Goal: Information Seeking & Learning: Compare options

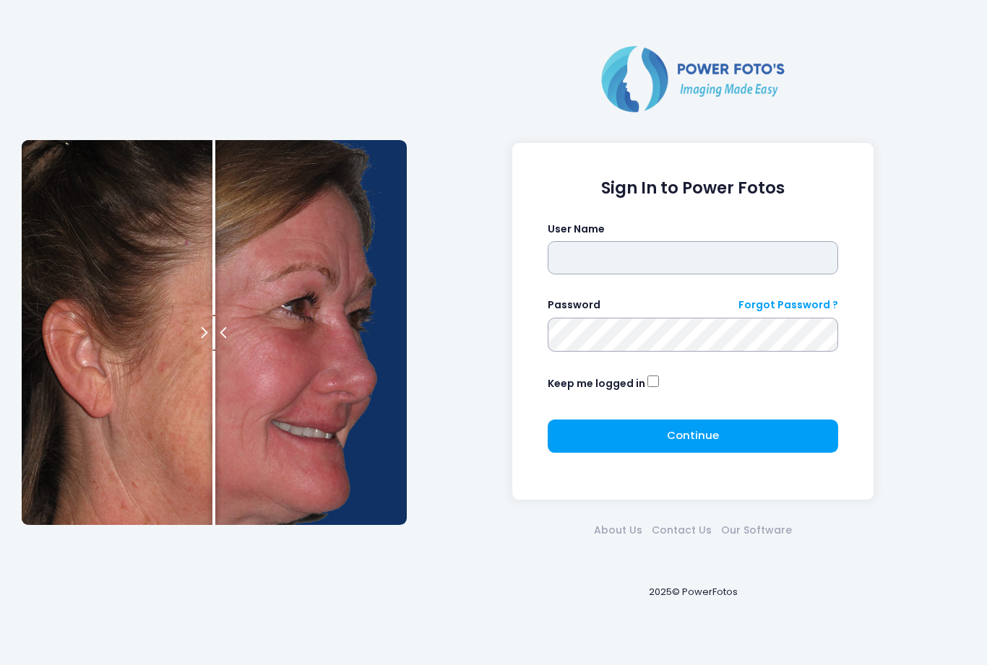
click at [730, 251] on input "text" at bounding box center [693, 257] width 291 height 33
type input "*******"
click at [665, 427] on button "Continue Please wait..." at bounding box center [693, 436] width 291 height 33
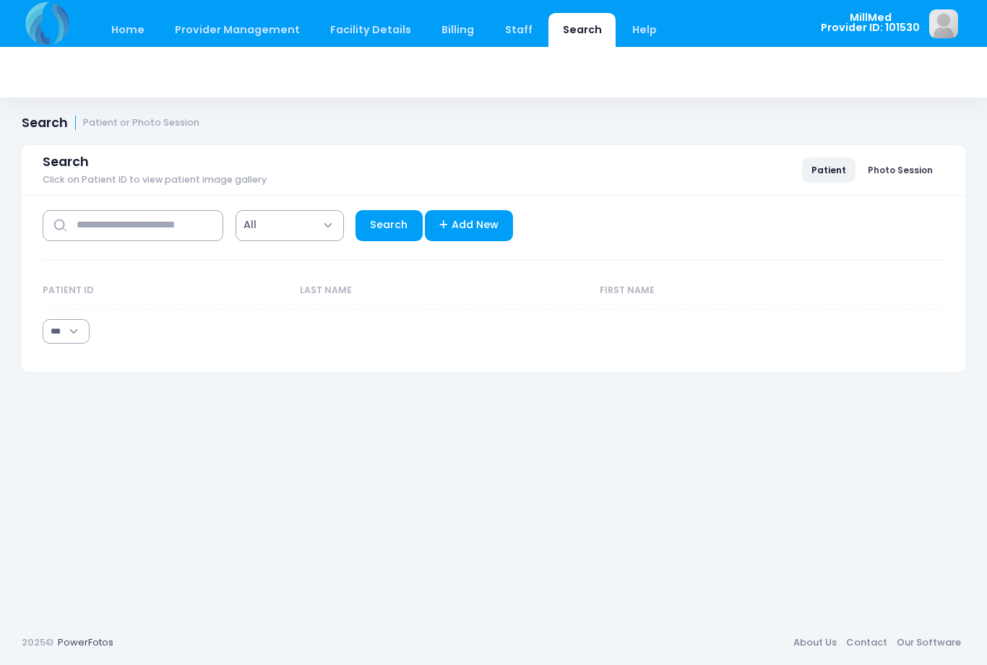
select select "***"
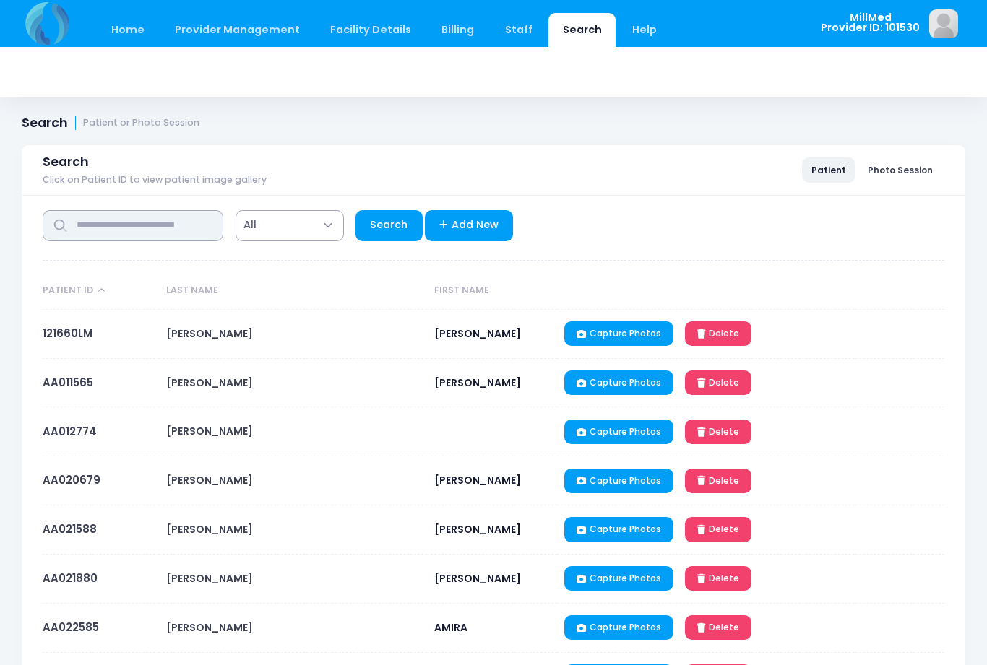
click at [178, 230] on input "text" at bounding box center [133, 225] width 181 height 31
type input "******"
click at [384, 232] on link "Search" at bounding box center [388, 225] width 67 height 31
select select "***"
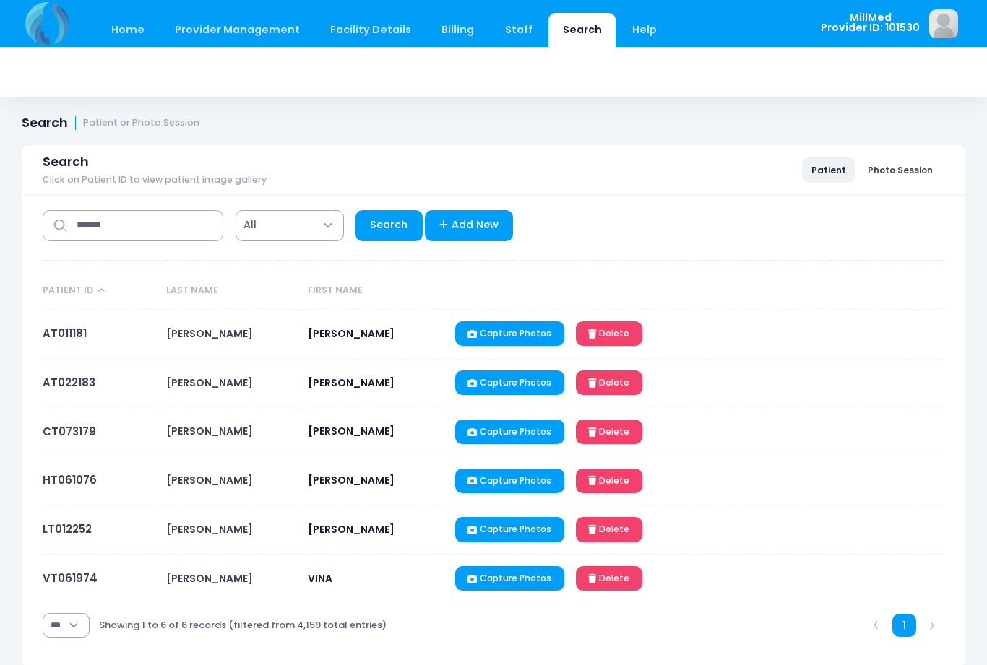
click at [76, 485] on link "HT061076" at bounding box center [70, 479] width 54 height 15
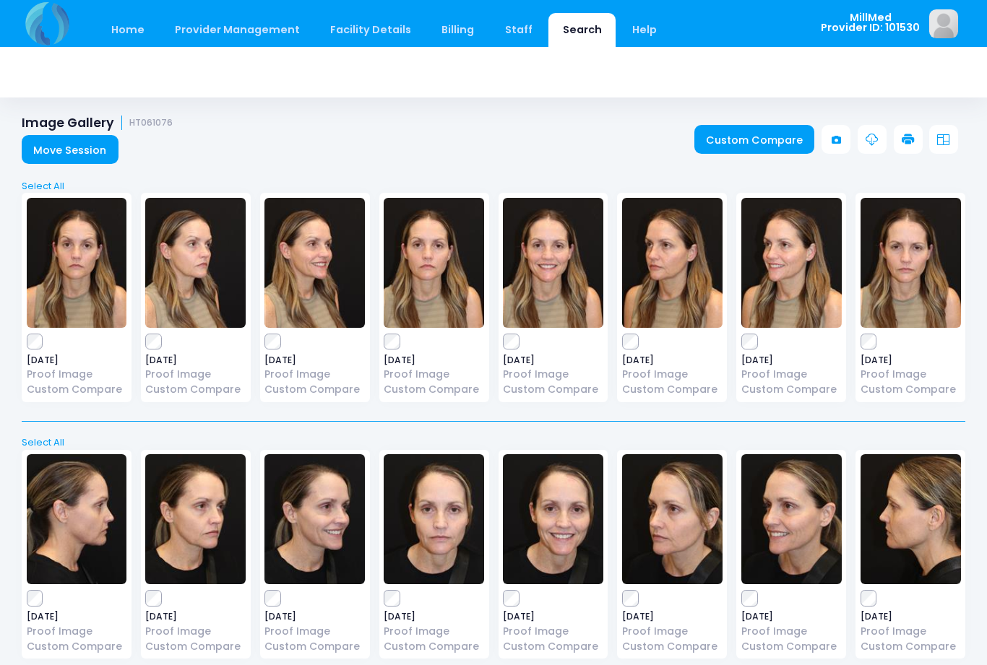
click at [453, 311] on img at bounding box center [434, 263] width 100 height 130
click at [685, 290] on img at bounding box center [672, 263] width 100 height 130
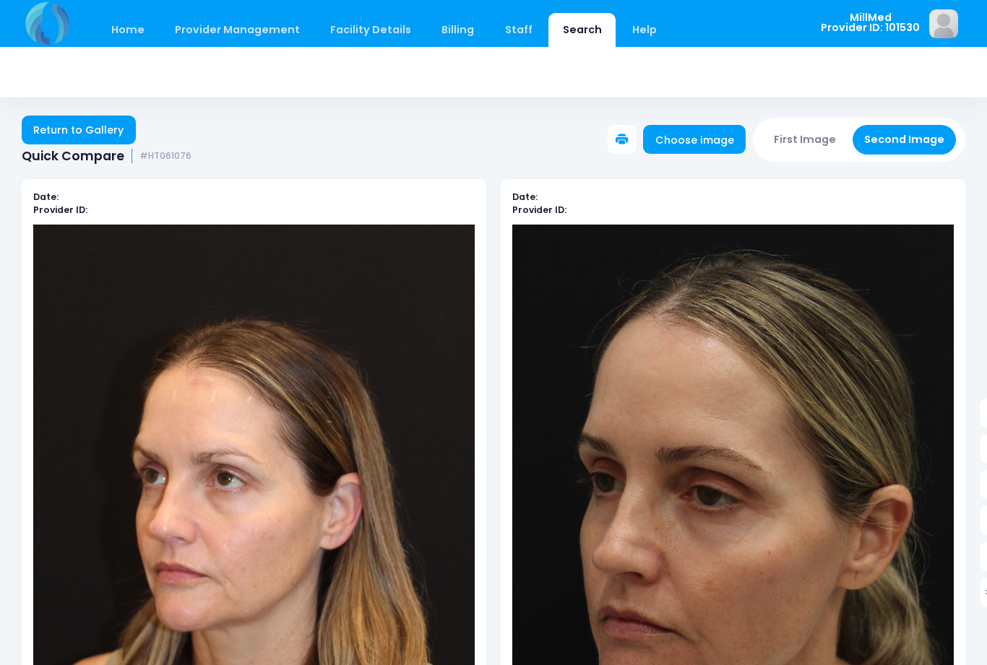
click at [47, 130] on link "Return to Gallery" at bounding box center [79, 130] width 114 height 29
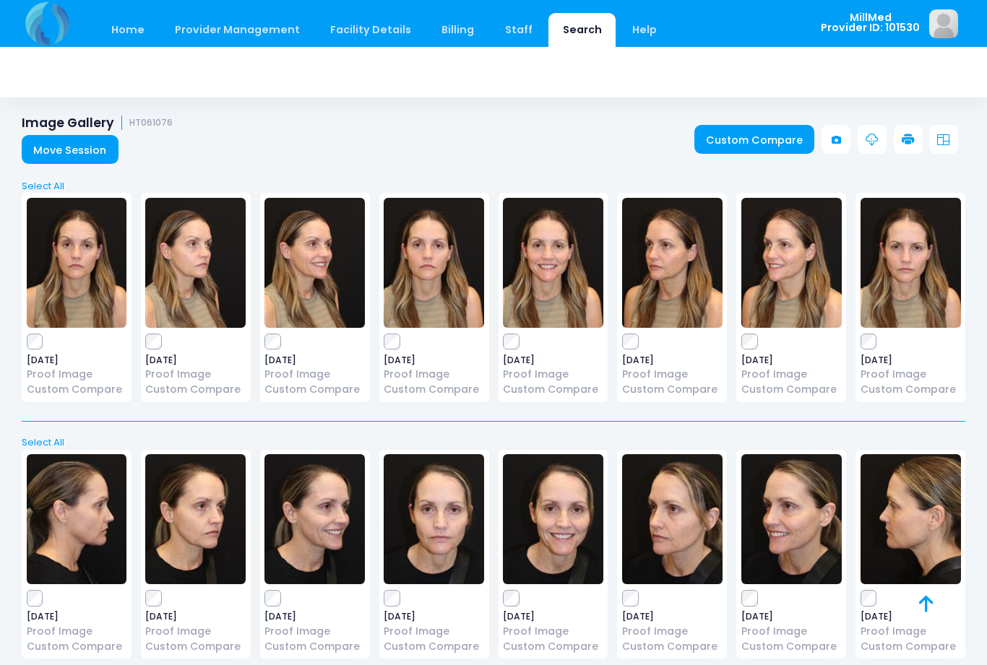
click at [712, 535] on img at bounding box center [672, 519] width 100 height 130
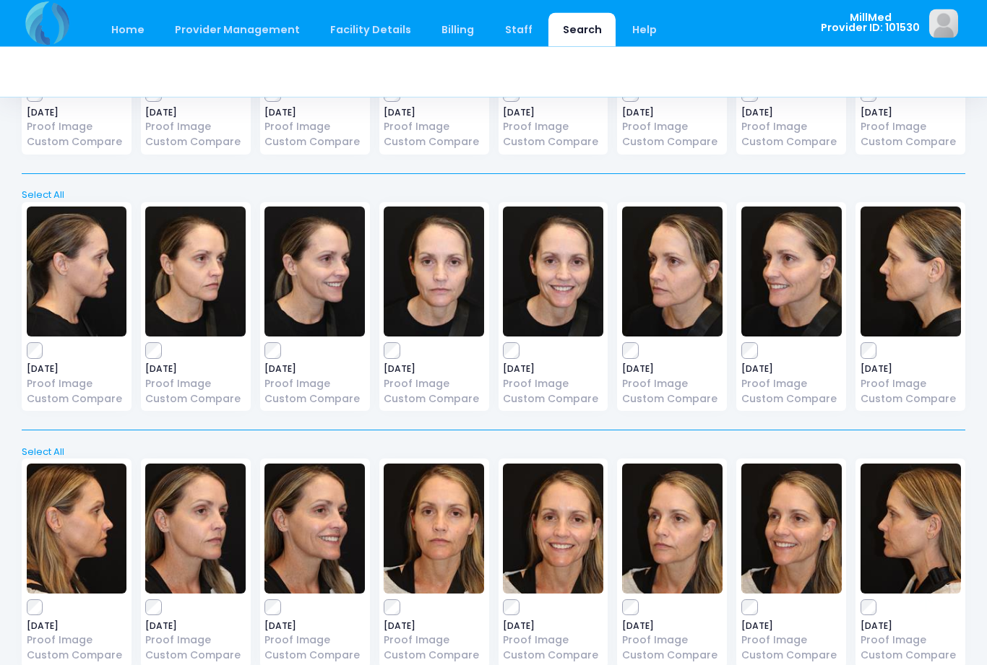
scroll to position [248, 0]
click at [310, 294] on img at bounding box center [314, 272] width 100 height 130
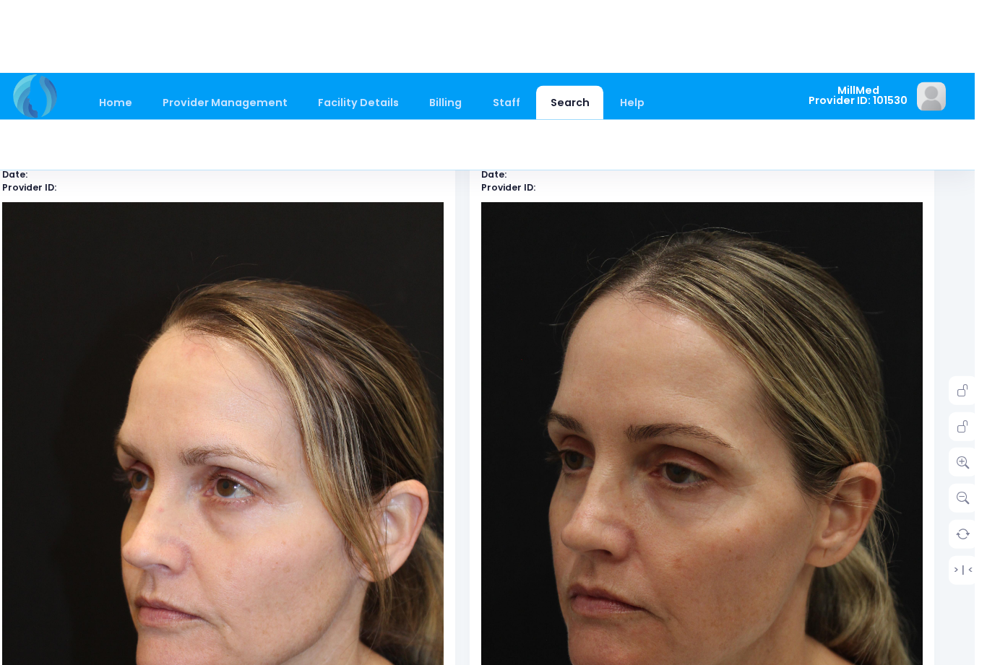
scroll to position [0, 22]
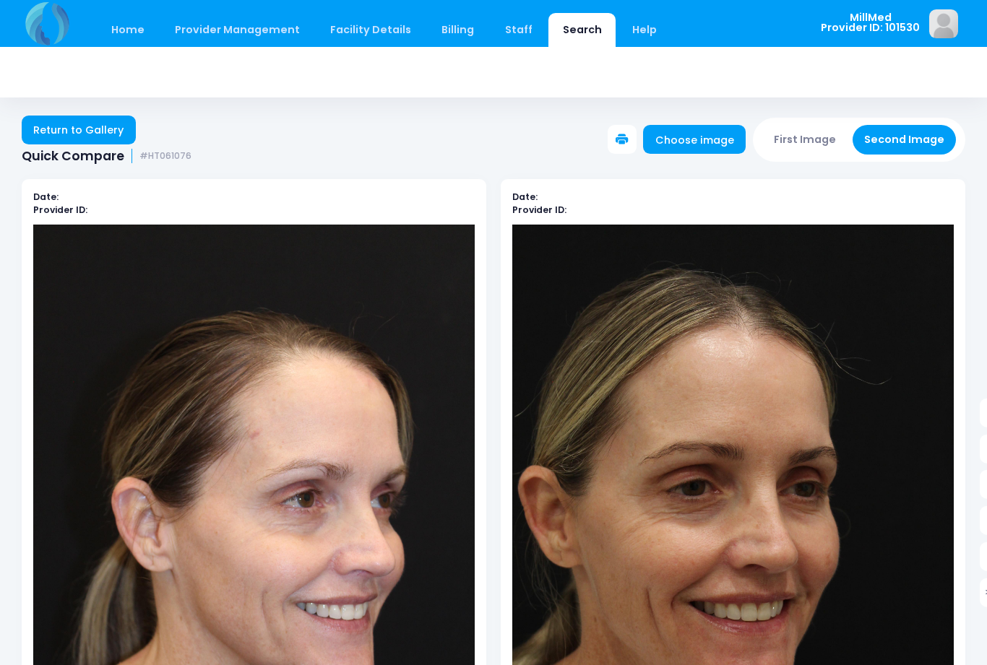
click at [51, 129] on link "Return to Gallery" at bounding box center [79, 130] width 114 height 29
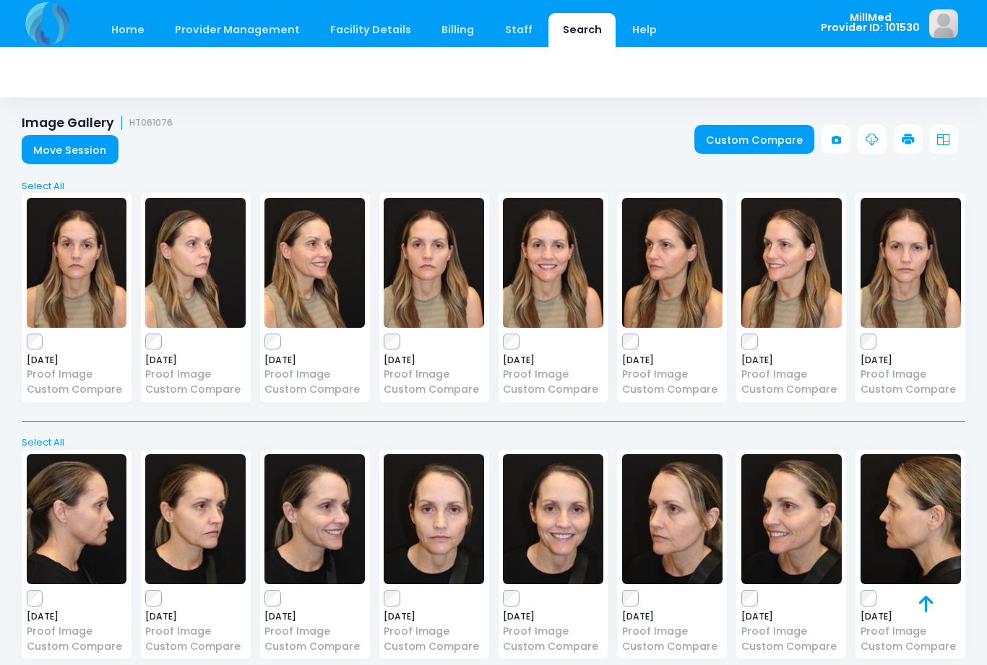
click at [816, 538] on img at bounding box center [791, 519] width 100 height 130
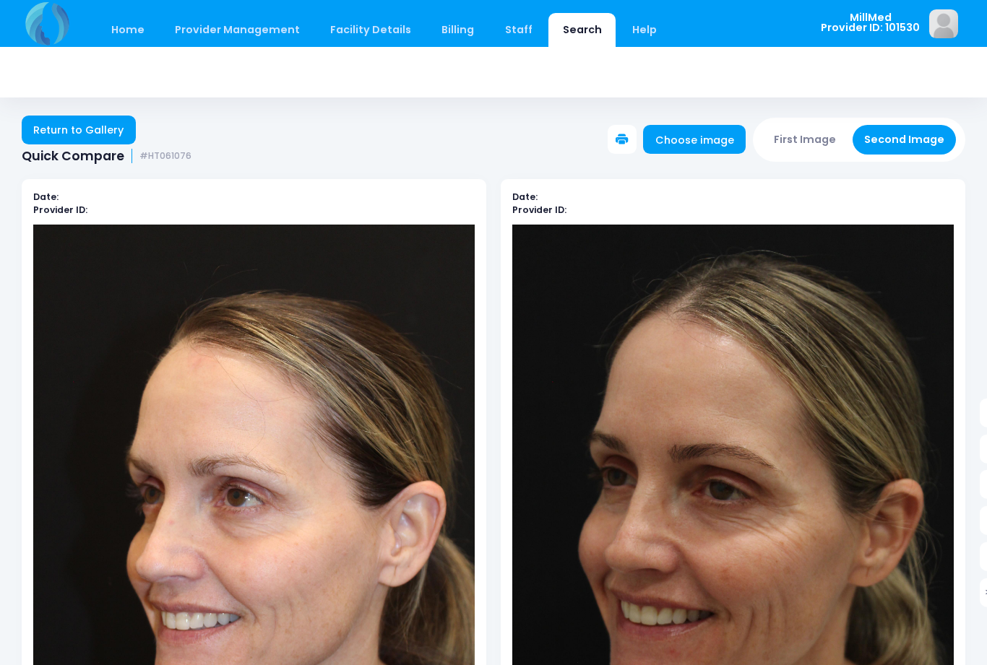
click at [45, 134] on link "Return to Gallery" at bounding box center [79, 130] width 114 height 29
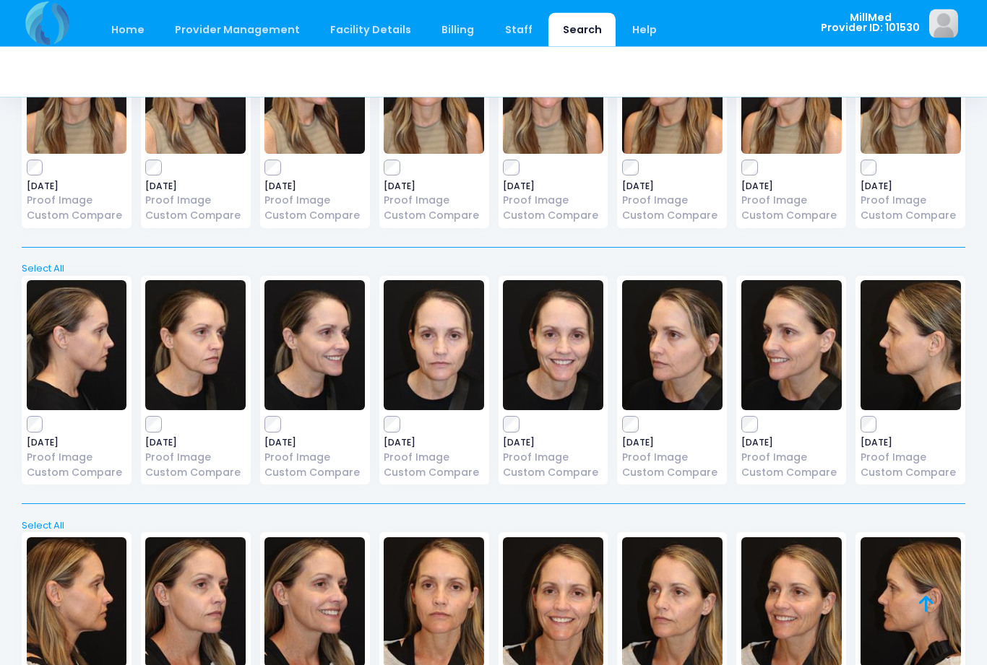
scroll to position [178, 0]
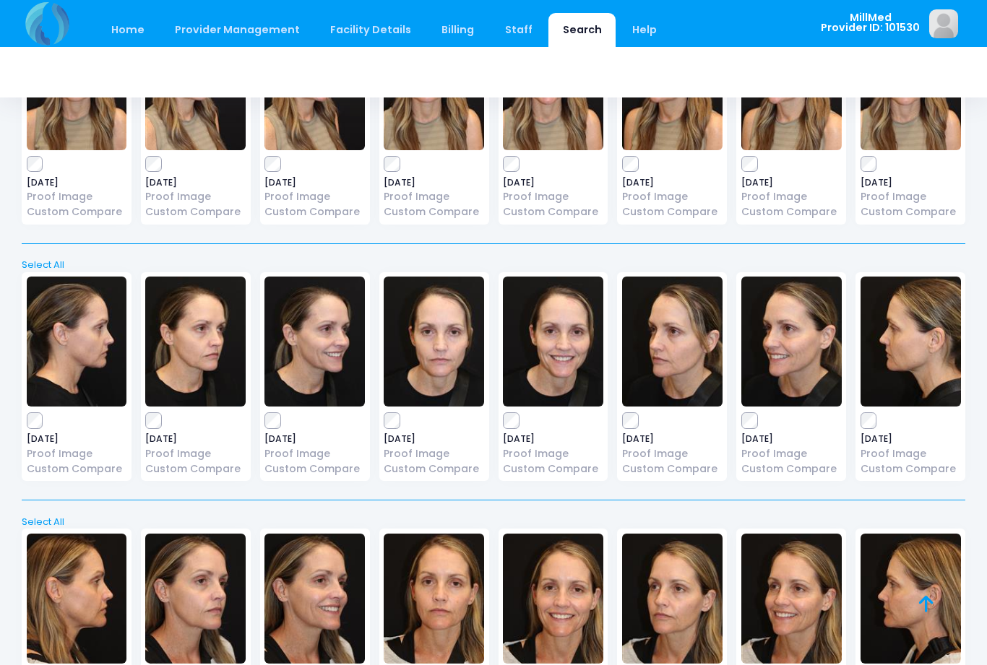
click at [579, 345] on img at bounding box center [553, 342] width 100 height 130
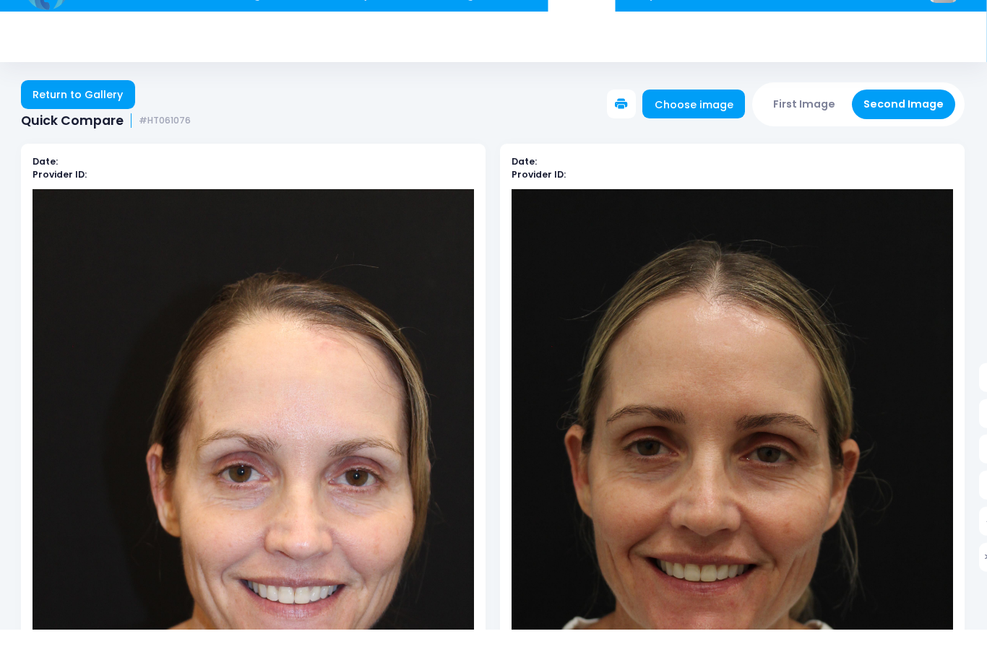
scroll to position [37, 1]
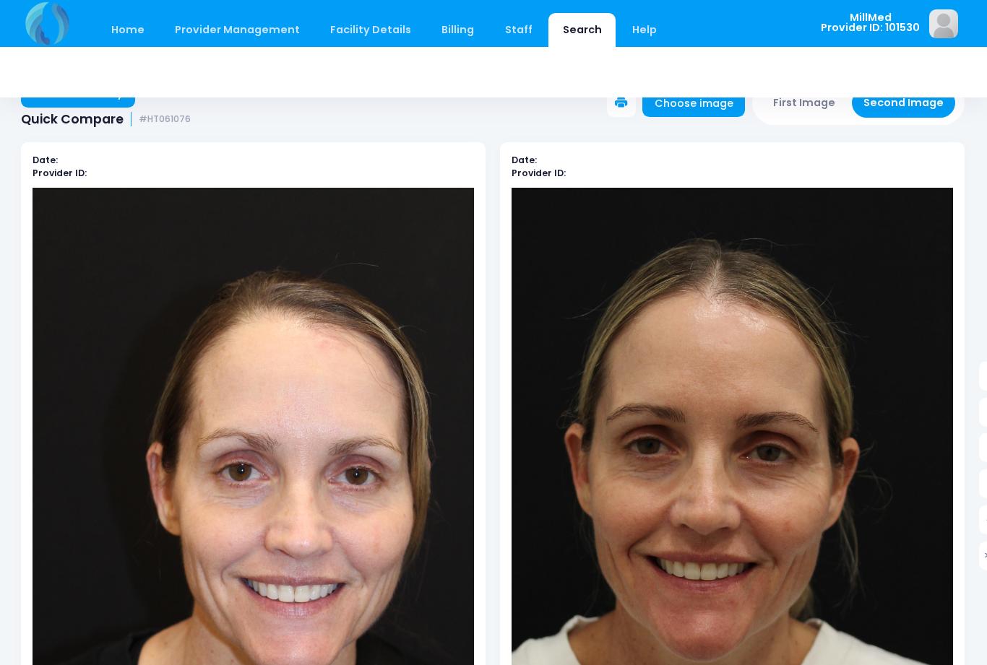
click at [50, 101] on link "Return to Gallery" at bounding box center [78, 93] width 114 height 29
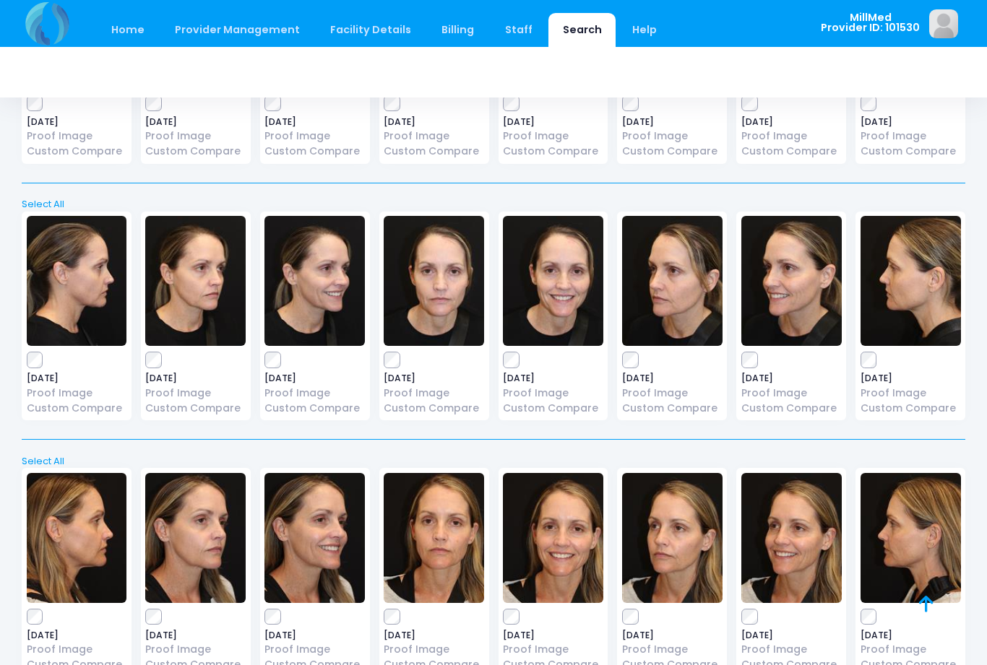
scroll to position [238, 0]
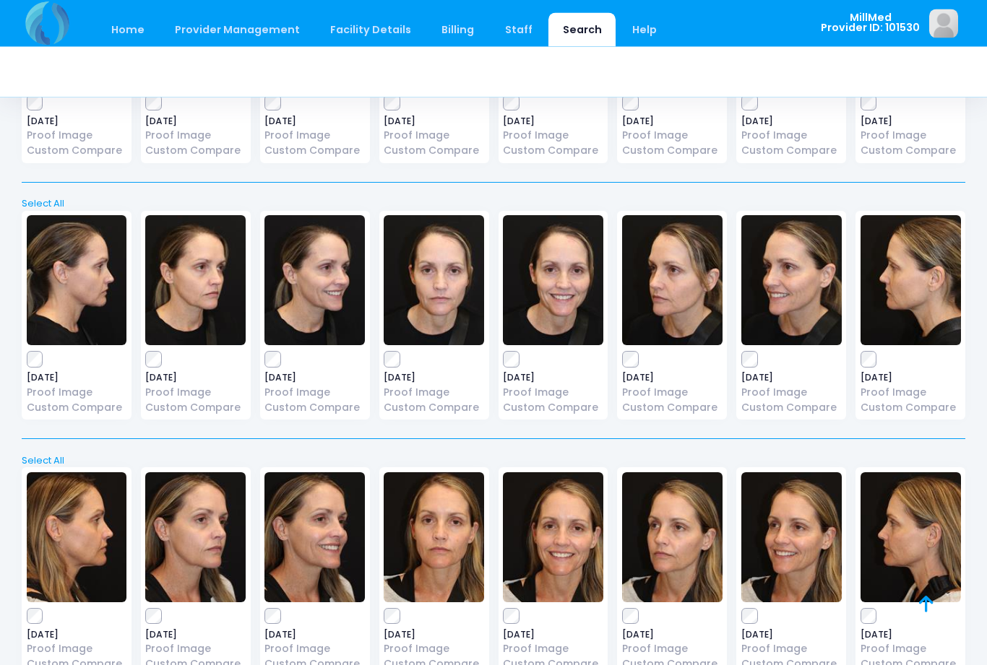
click at [433, 327] on img at bounding box center [434, 281] width 100 height 130
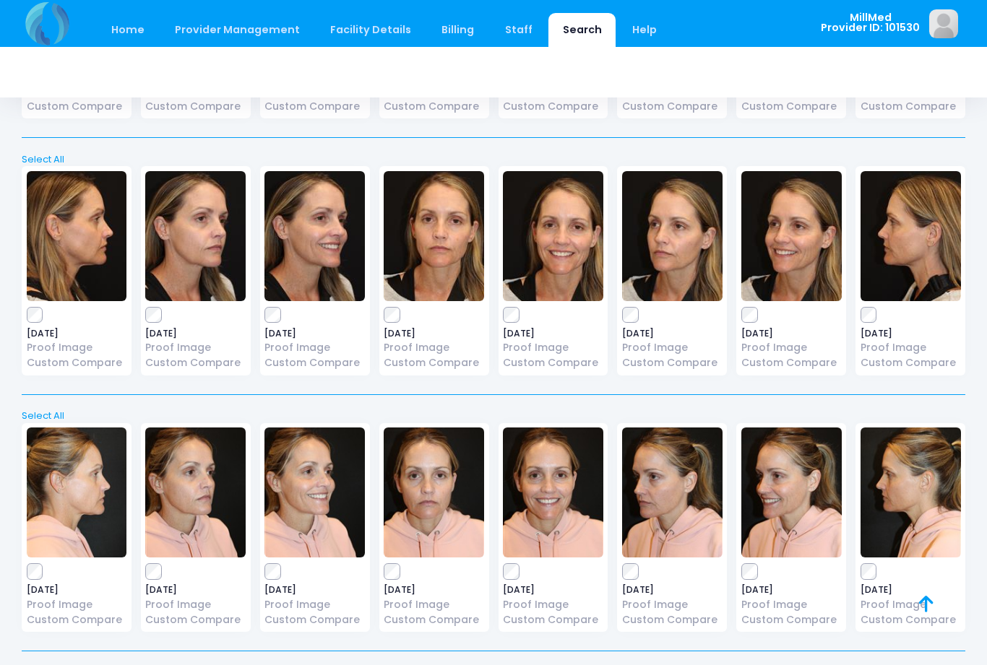
scroll to position [536, 0]
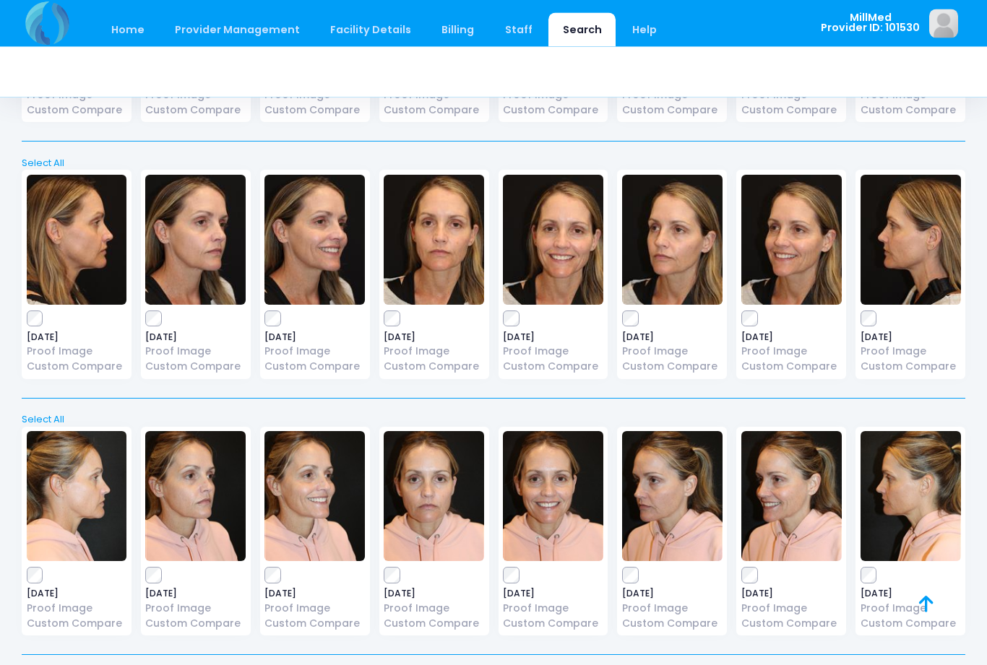
click at [917, 261] on img at bounding box center [910, 241] width 100 height 130
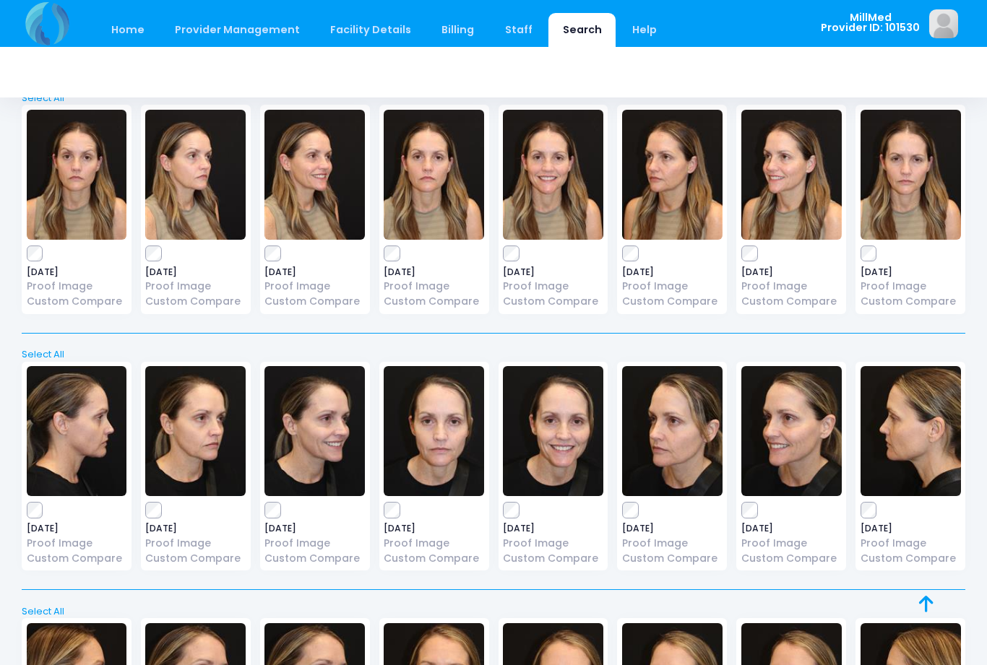
scroll to position [0, 0]
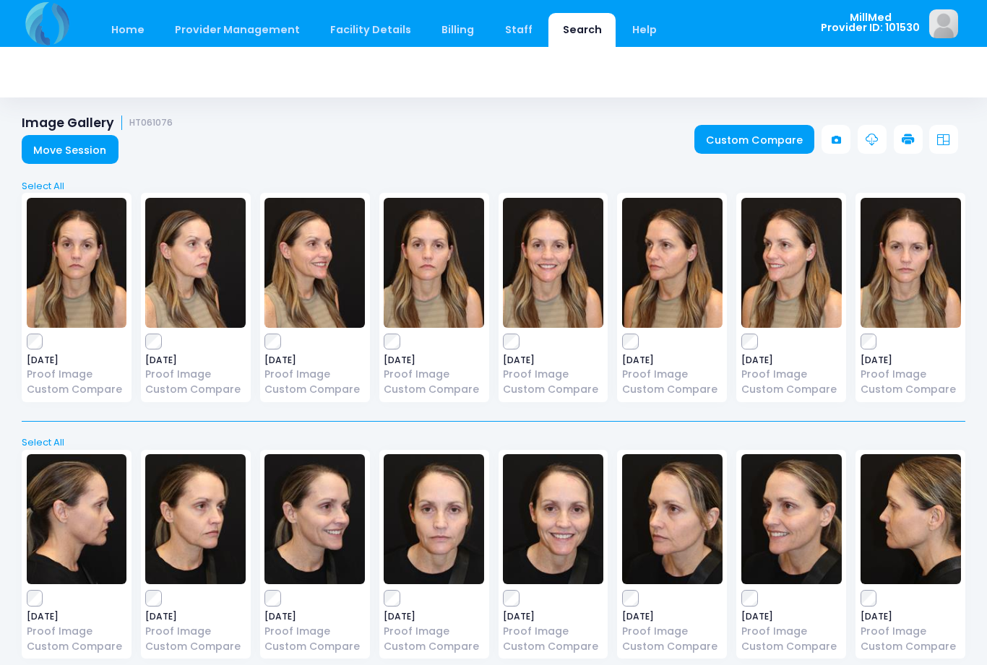
click at [84, 541] on img at bounding box center [77, 519] width 100 height 130
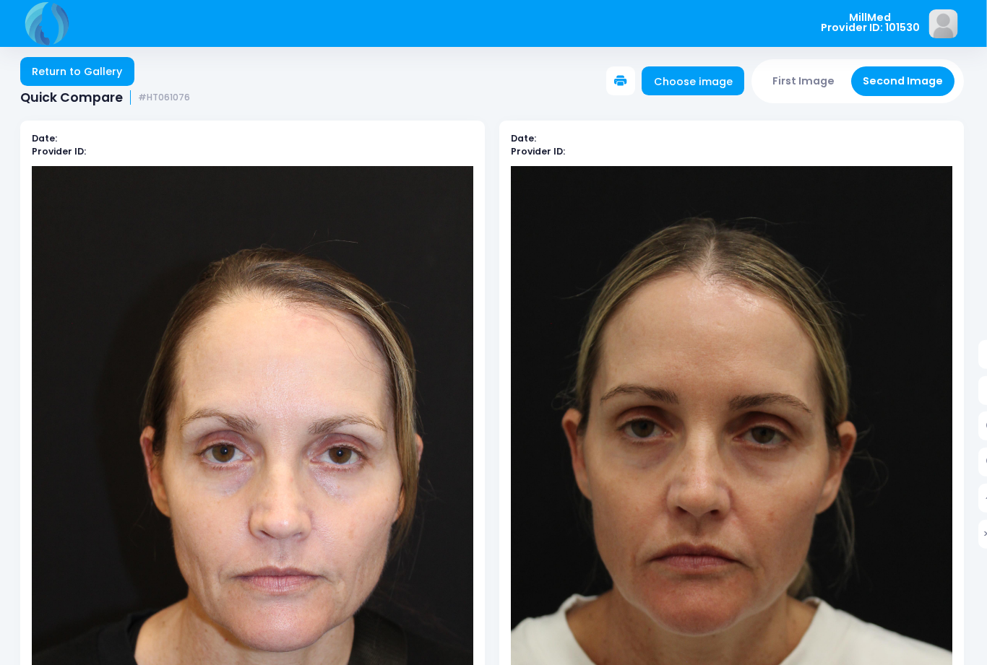
scroll to position [59, 1]
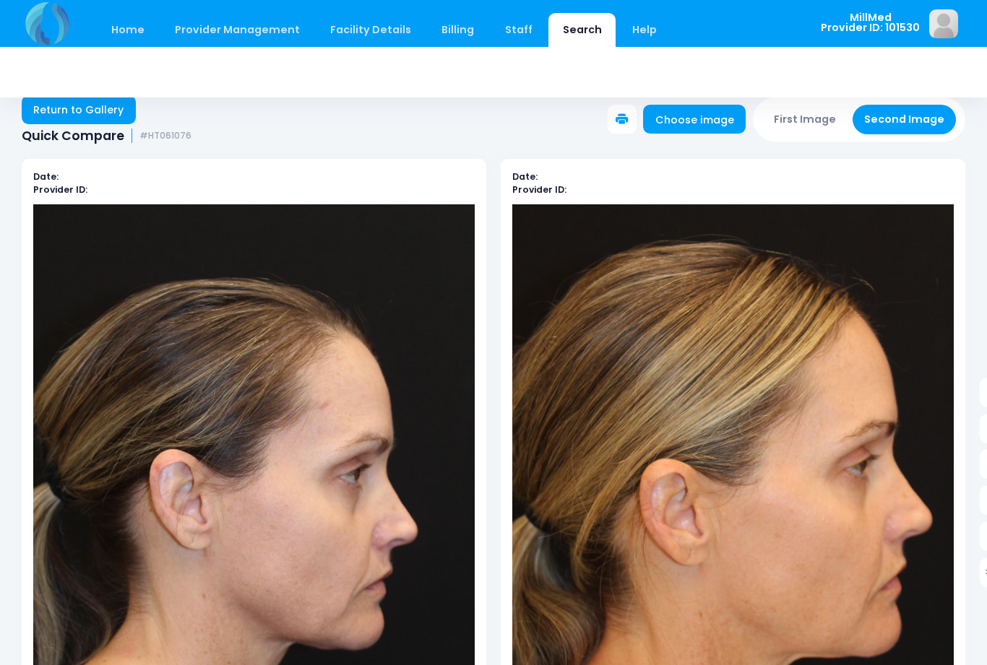
scroll to position [19, 0]
